Goal: Task Accomplishment & Management: Complete application form

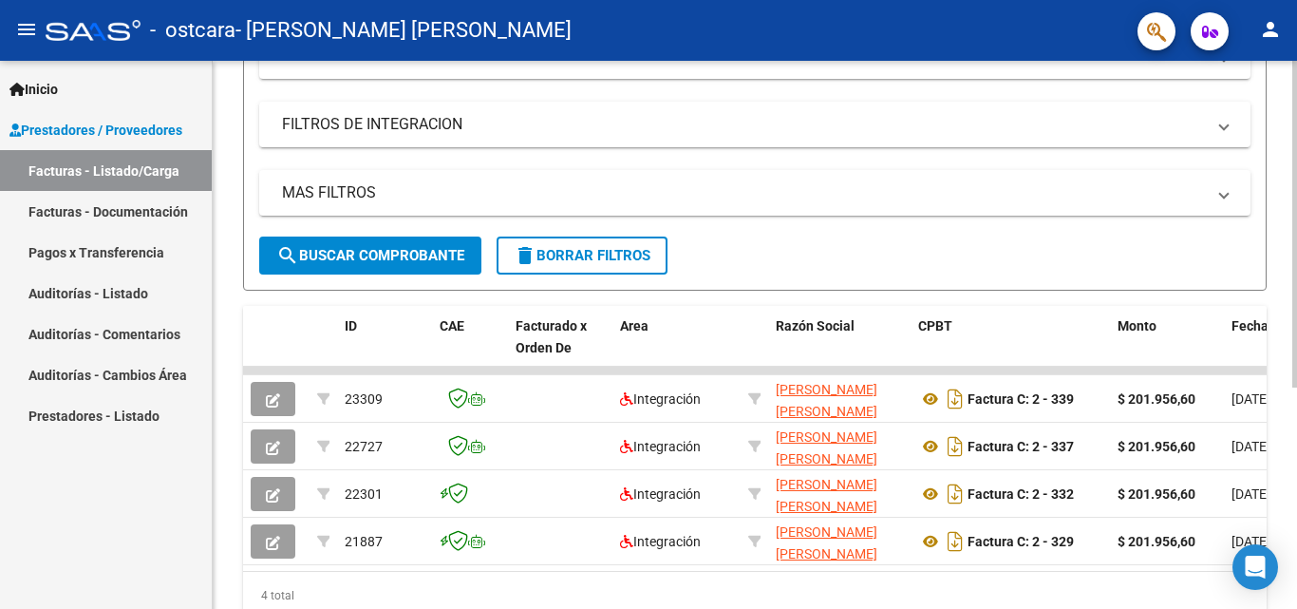
scroll to position [371, 0]
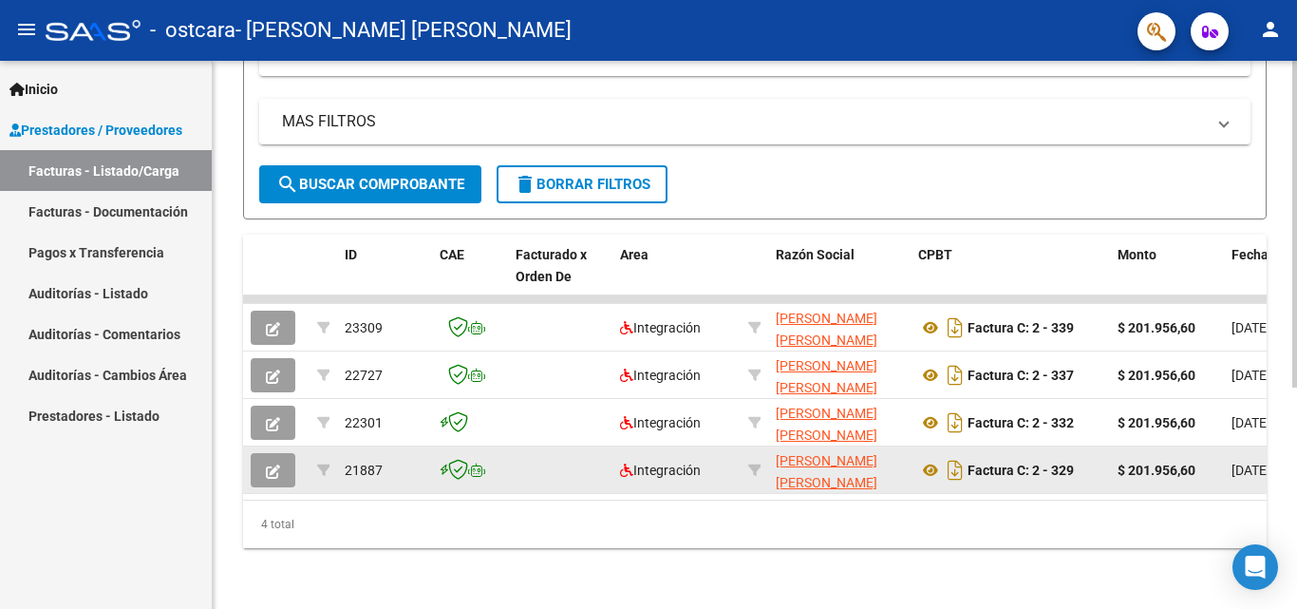
click at [274, 464] on icon "button" at bounding box center [273, 471] width 14 height 14
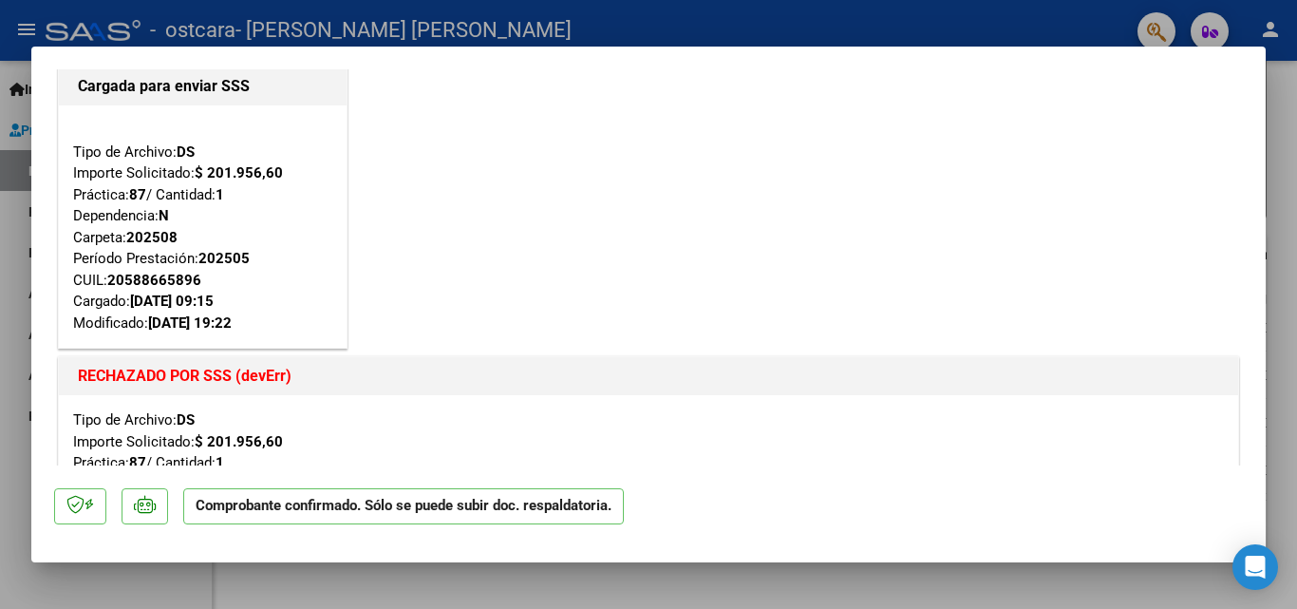
scroll to position [0, 0]
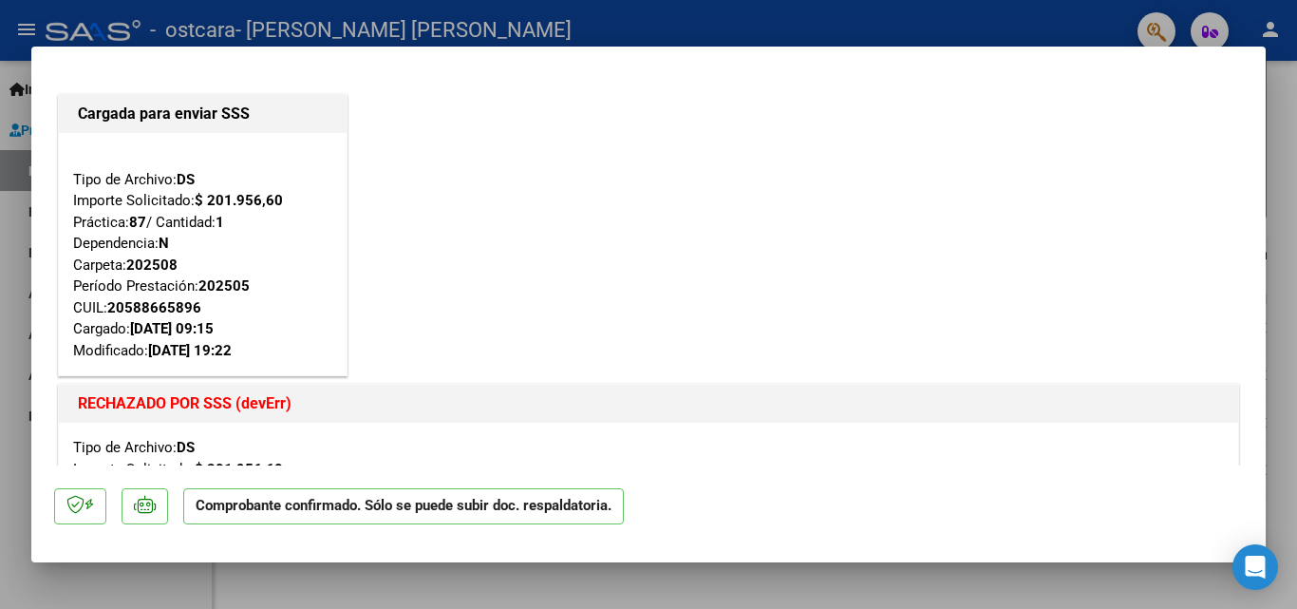
click at [21, 259] on div at bounding box center [648, 304] width 1297 height 609
type input "$ 0,00"
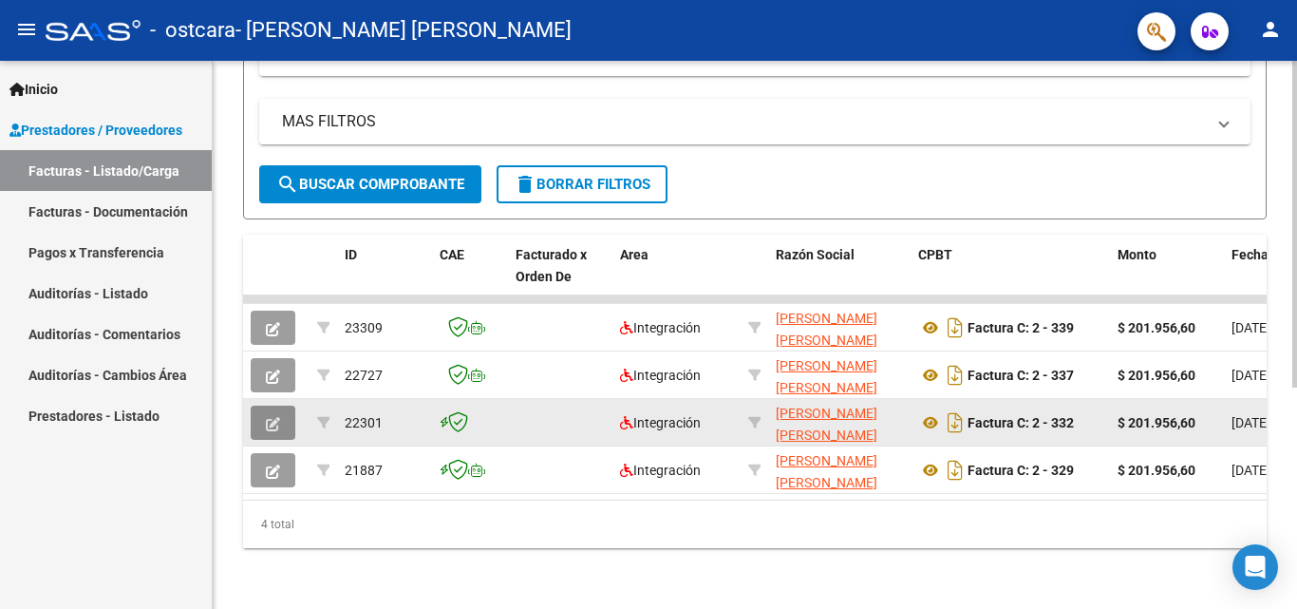
click at [261, 411] on button "button" at bounding box center [273, 423] width 45 height 34
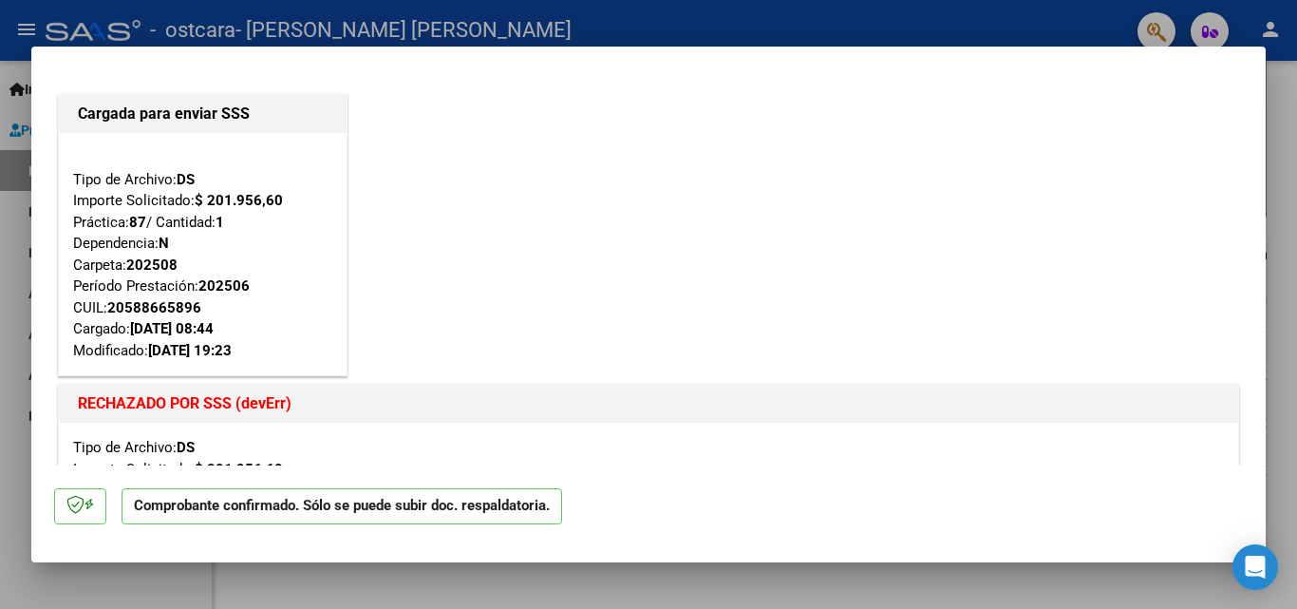
click at [36, 330] on mat-dialog-content "Cargada para enviar SSS Tipo de Archivo: DS Importe Solicitado: $ 201.956,60 Pr…" at bounding box center [648, 267] width 1235 height 396
click at [6, 349] on div at bounding box center [648, 304] width 1297 height 609
type input "$ 0,00"
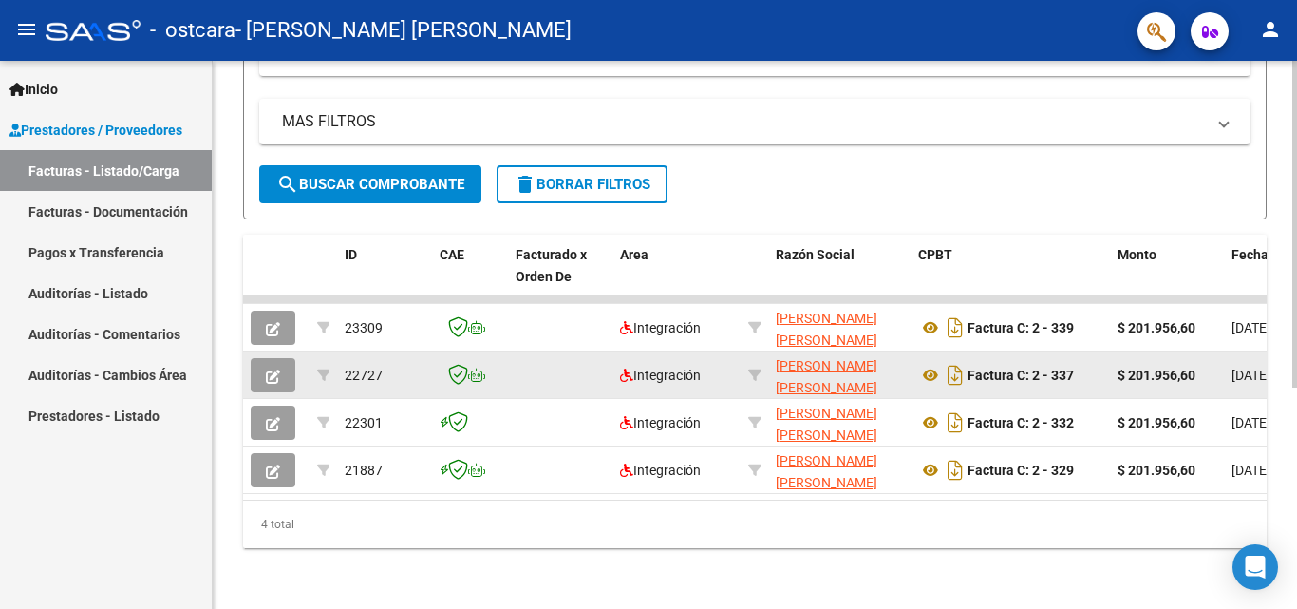
click at [282, 359] on button "button" at bounding box center [273, 375] width 45 height 34
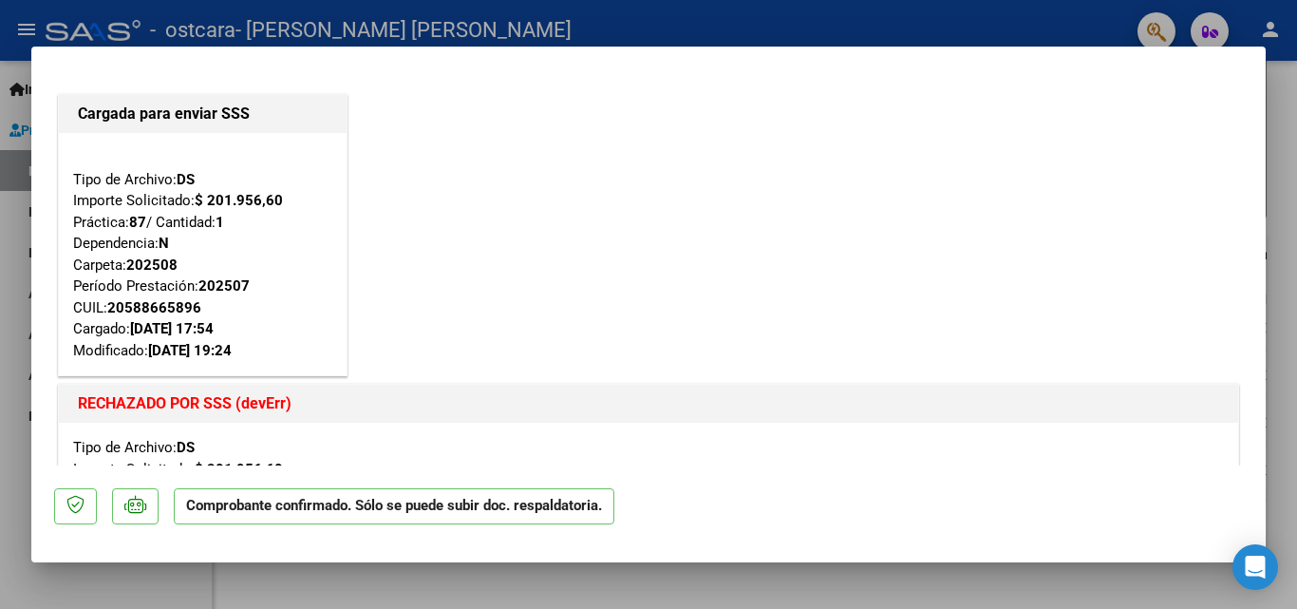
click at [15, 361] on div at bounding box center [648, 304] width 1297 height 609
type input "$ 0,00"
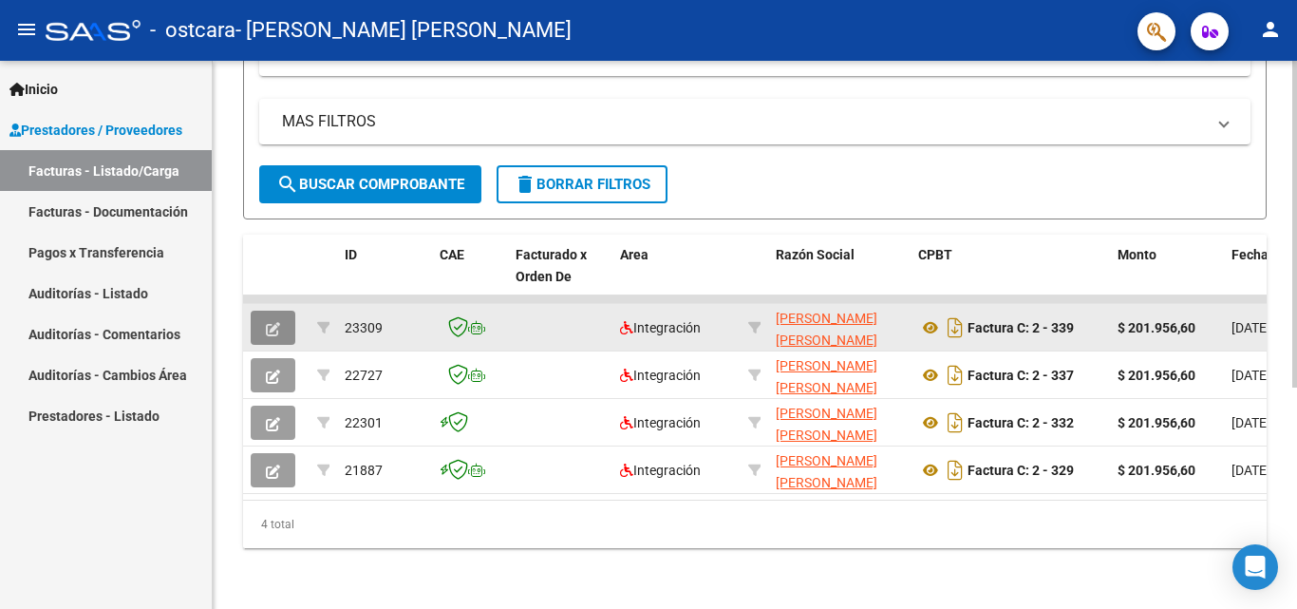
click at [277, 322] on icon "button" at bounding box center [273, 329] width 14 height 14
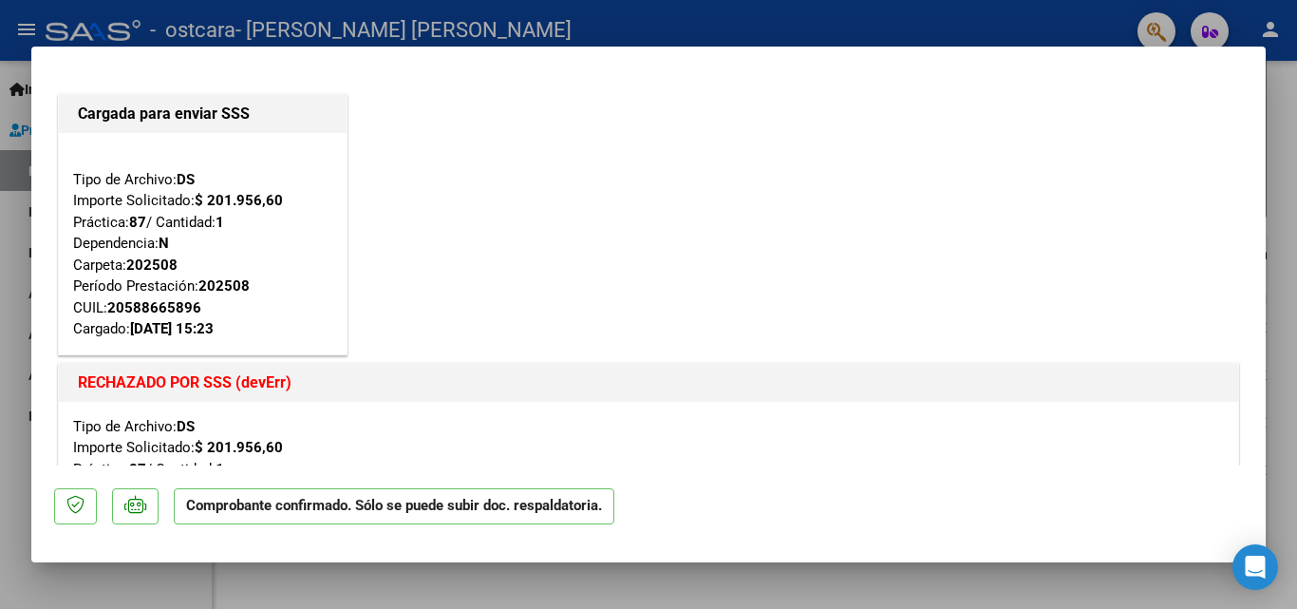
click at [0, 311] on div at bounding box center [648, 304] width 1297 height 609
type input "$ 0,00"
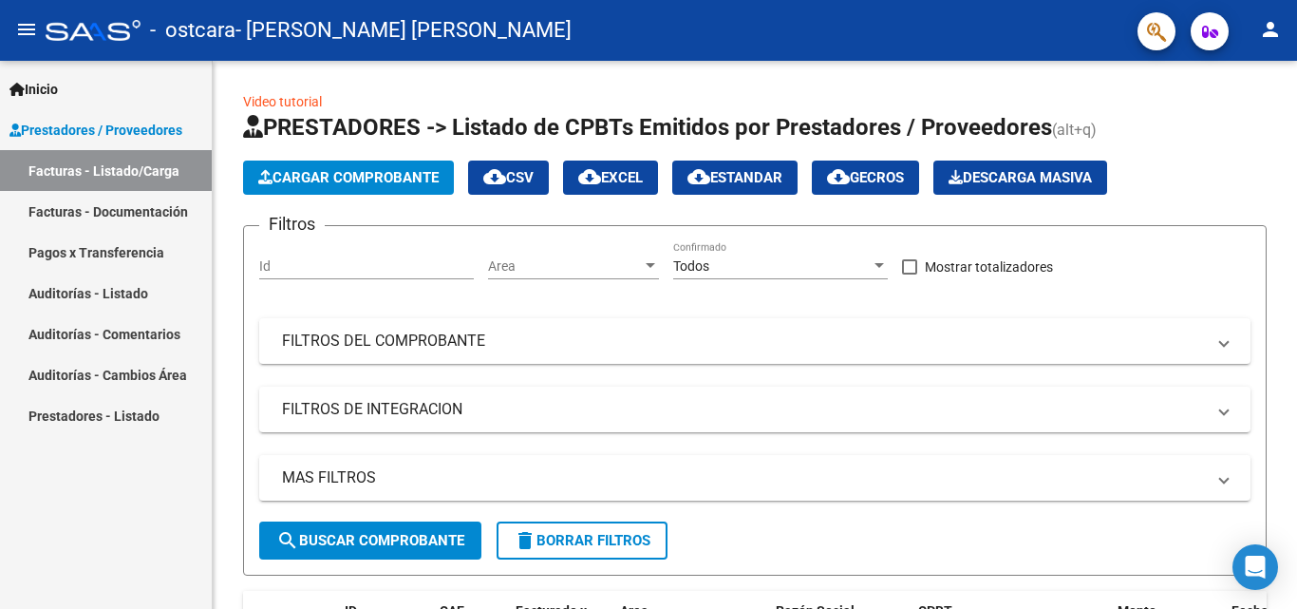
click at [134, 249] on link "Pagos x Transferencia" at bounding box center [106, 252] width 212 height 41
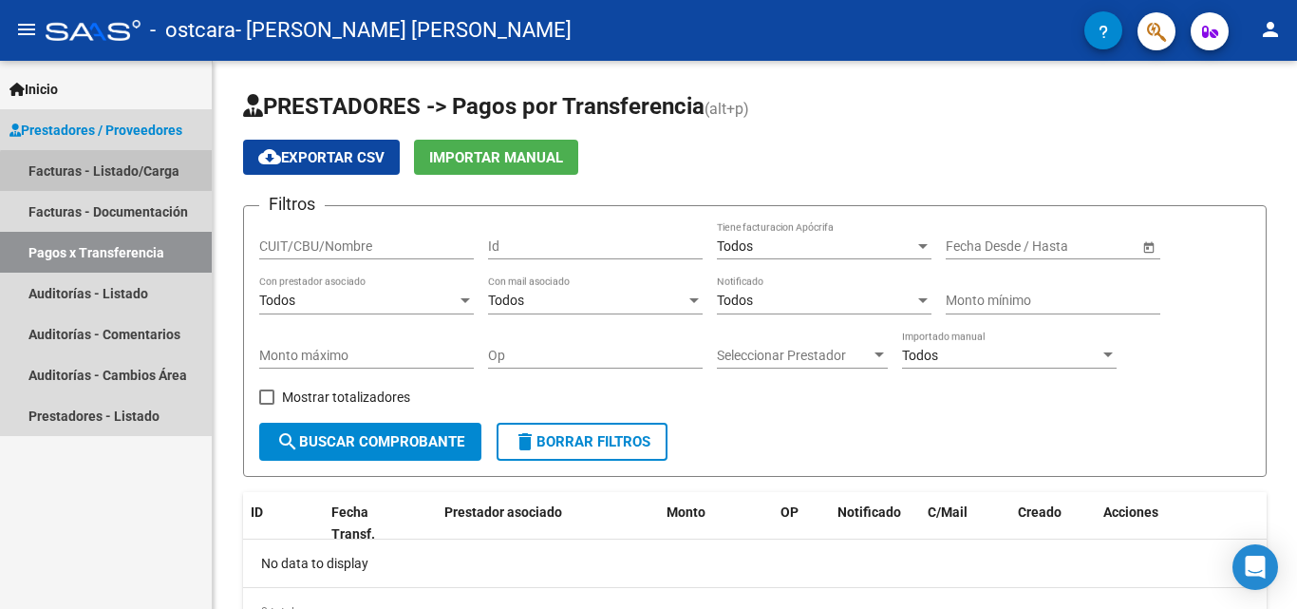
click at [110, 177] on link "Facturas - Listado/Carga" at bounding box center [106, 170] width 212 height 41
